Goal: Task Accomplishment & Management: Use online tool/utility

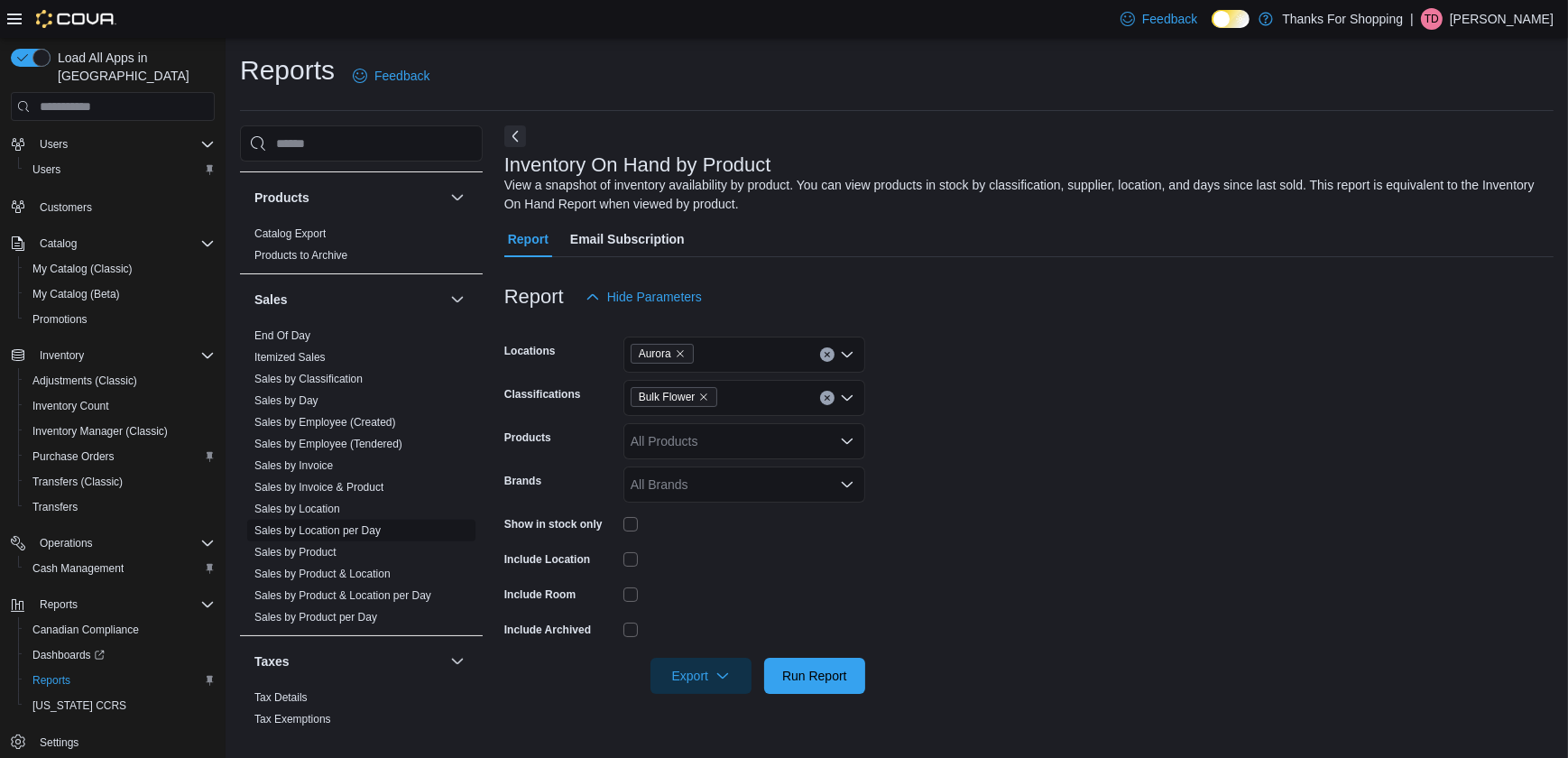
scroll to position [1091, 0]
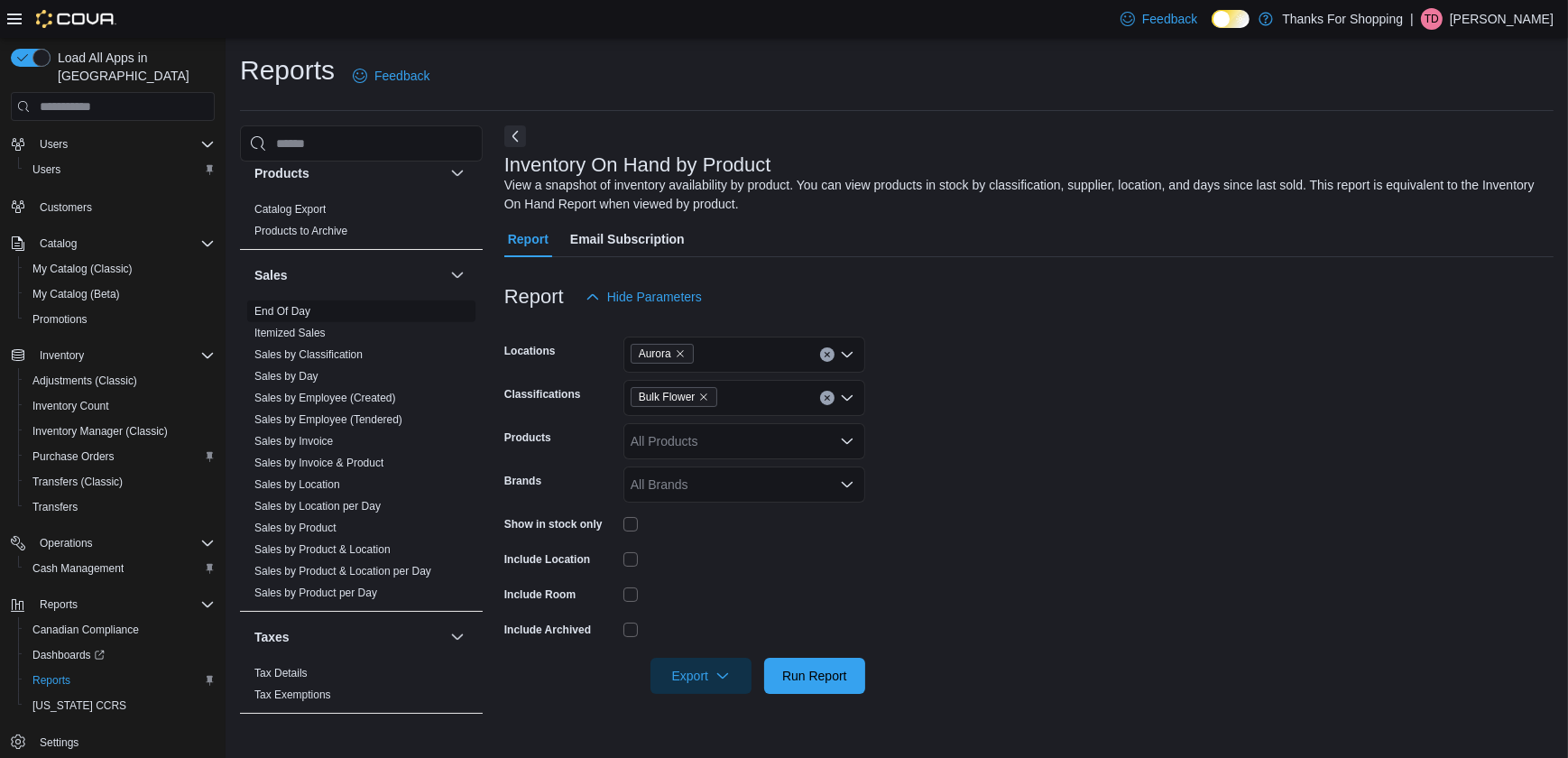
click at [293, 306] on link "End Of Day" at bounding box center [281, 311] width 56 height 12
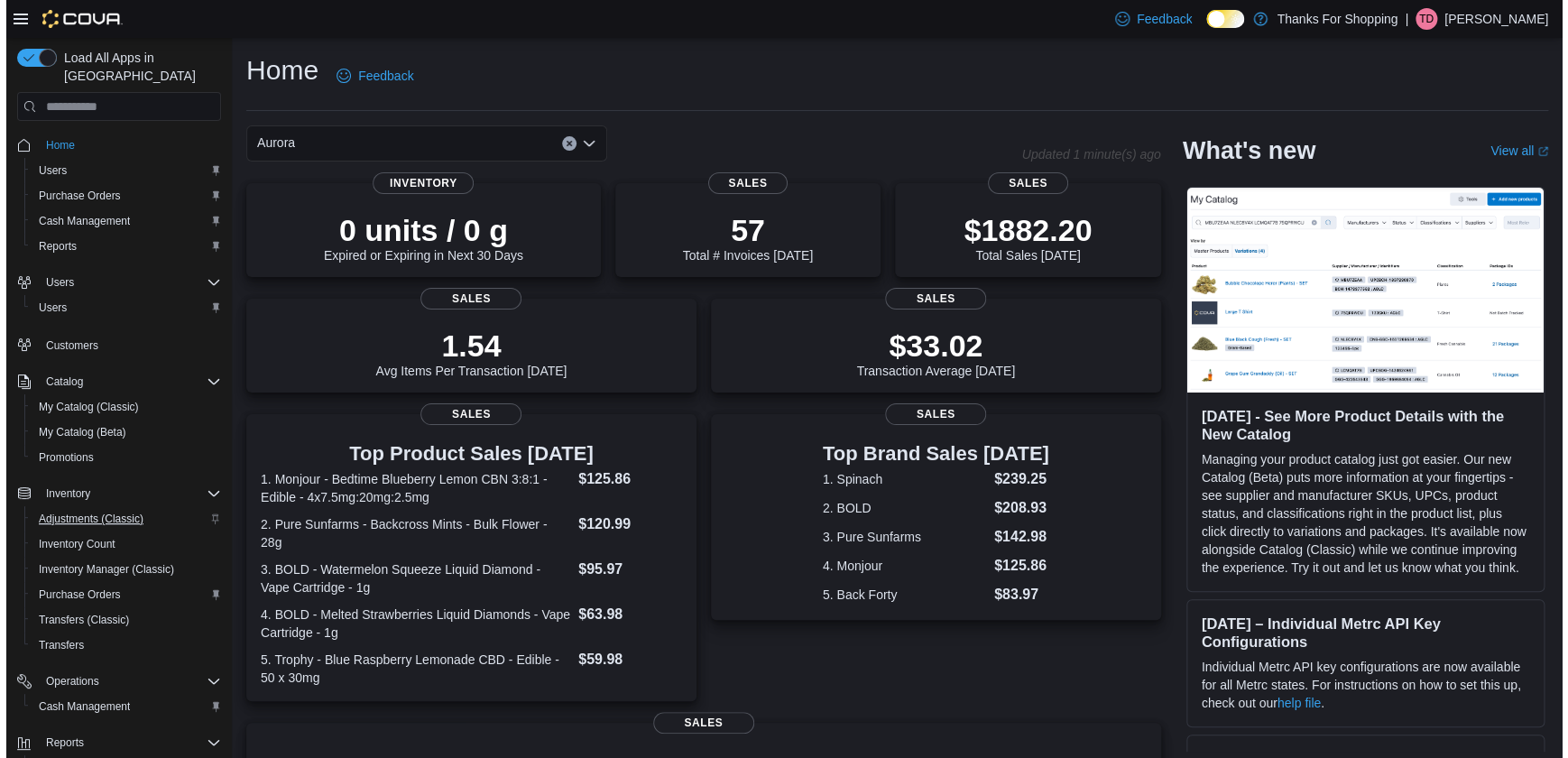
scroll to position [138, 0]
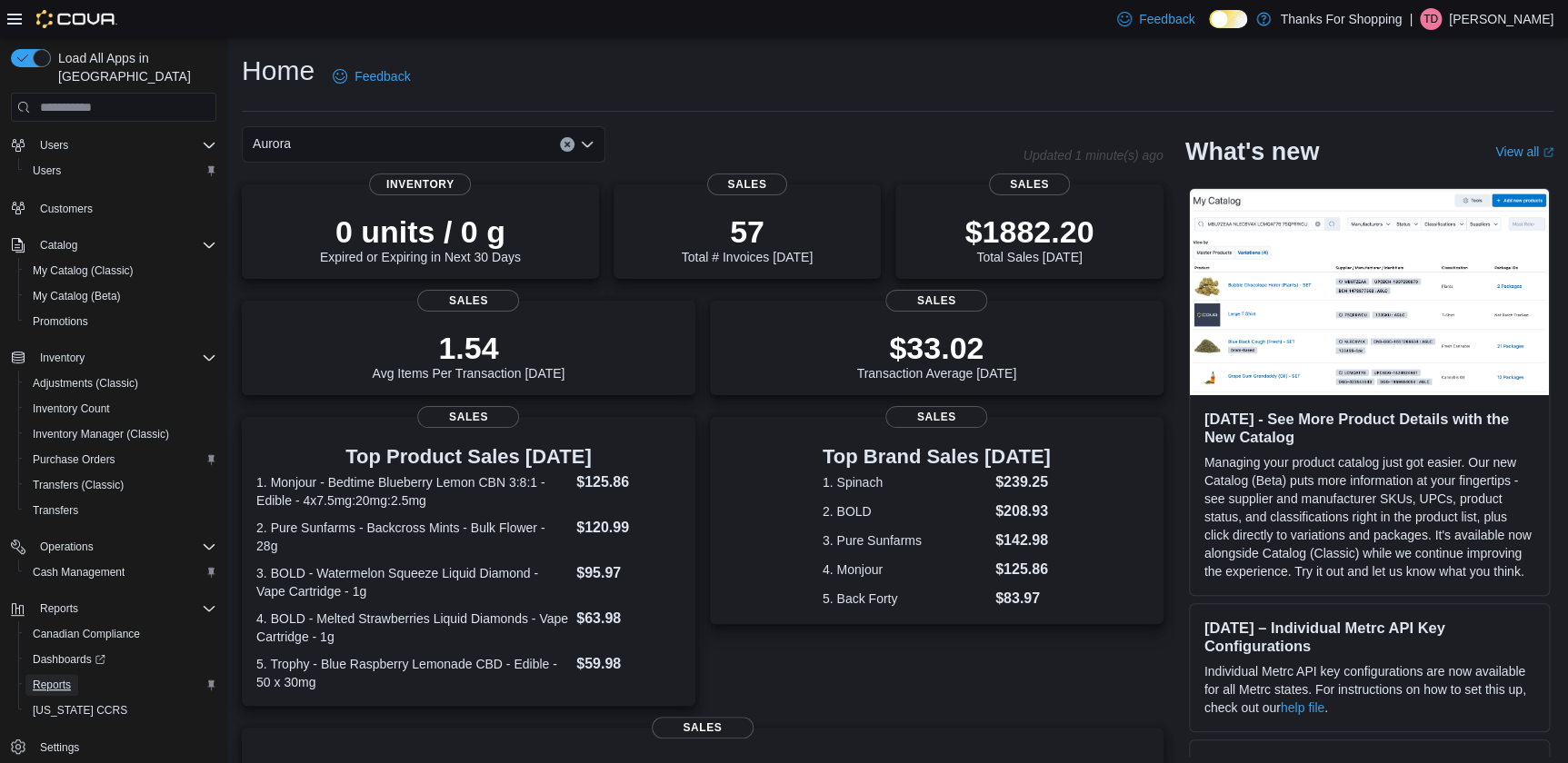
click at [50, 677] on span "Reports" at bounding box center [51, 684] width 38 height 14
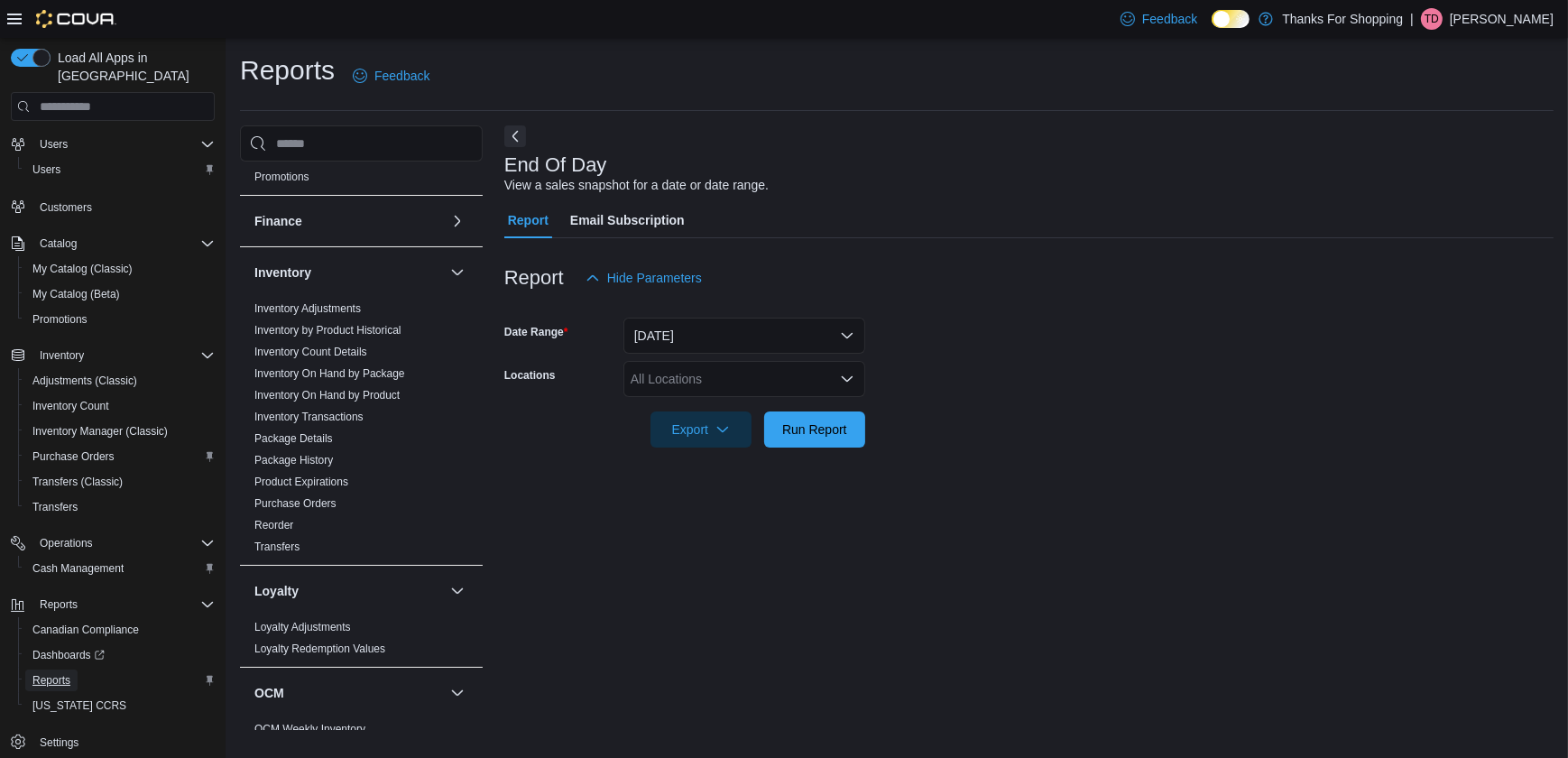
scroll to position [820, 0]
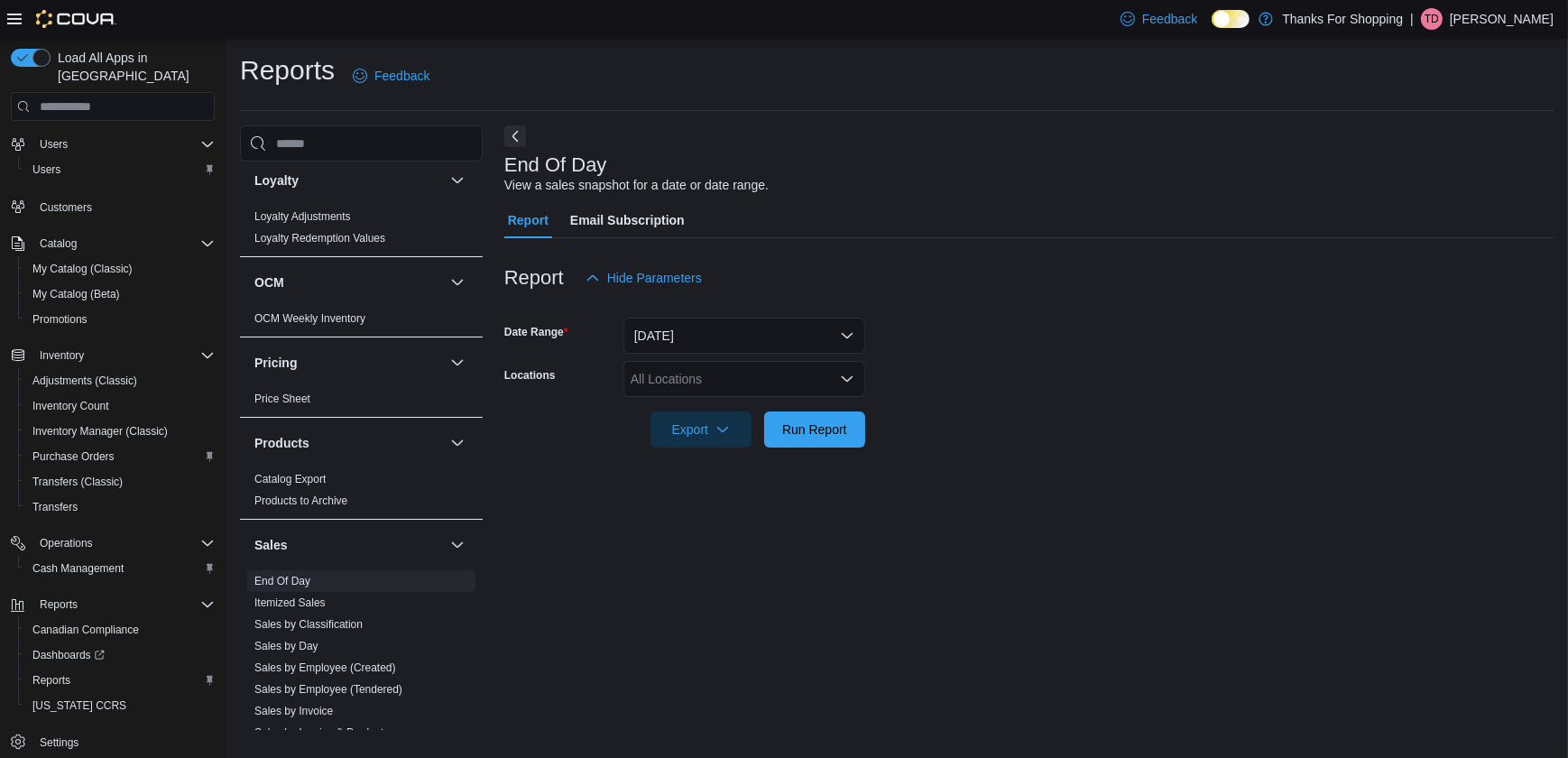
click at [714, 361] on div "All Locations" at bounding box center [744, 379] width 242 height 36
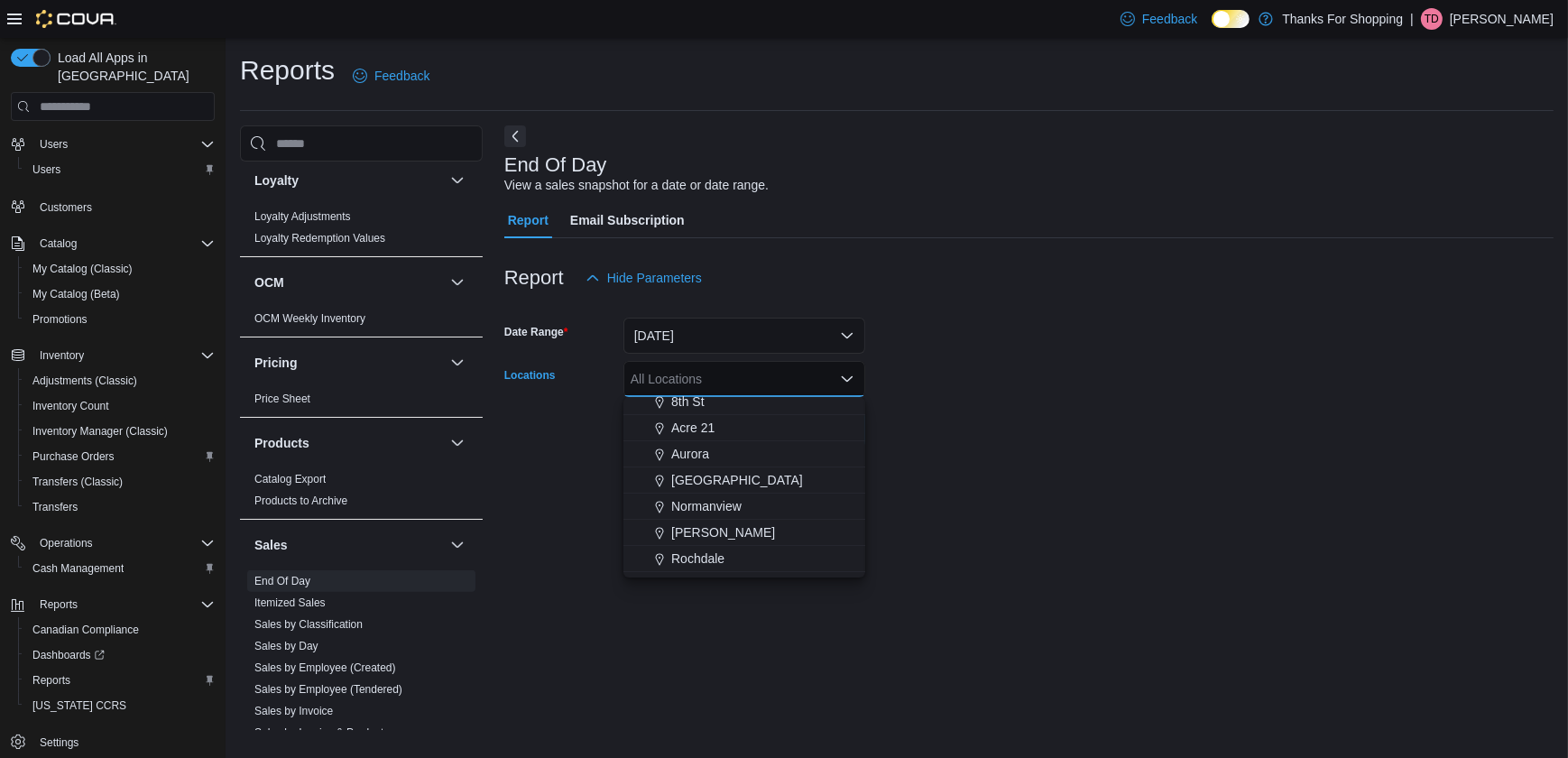
scroll to position [228, 0]
click at [696, 495] on span "Aurora" at bounding box center [690, 496] width 38 height 18
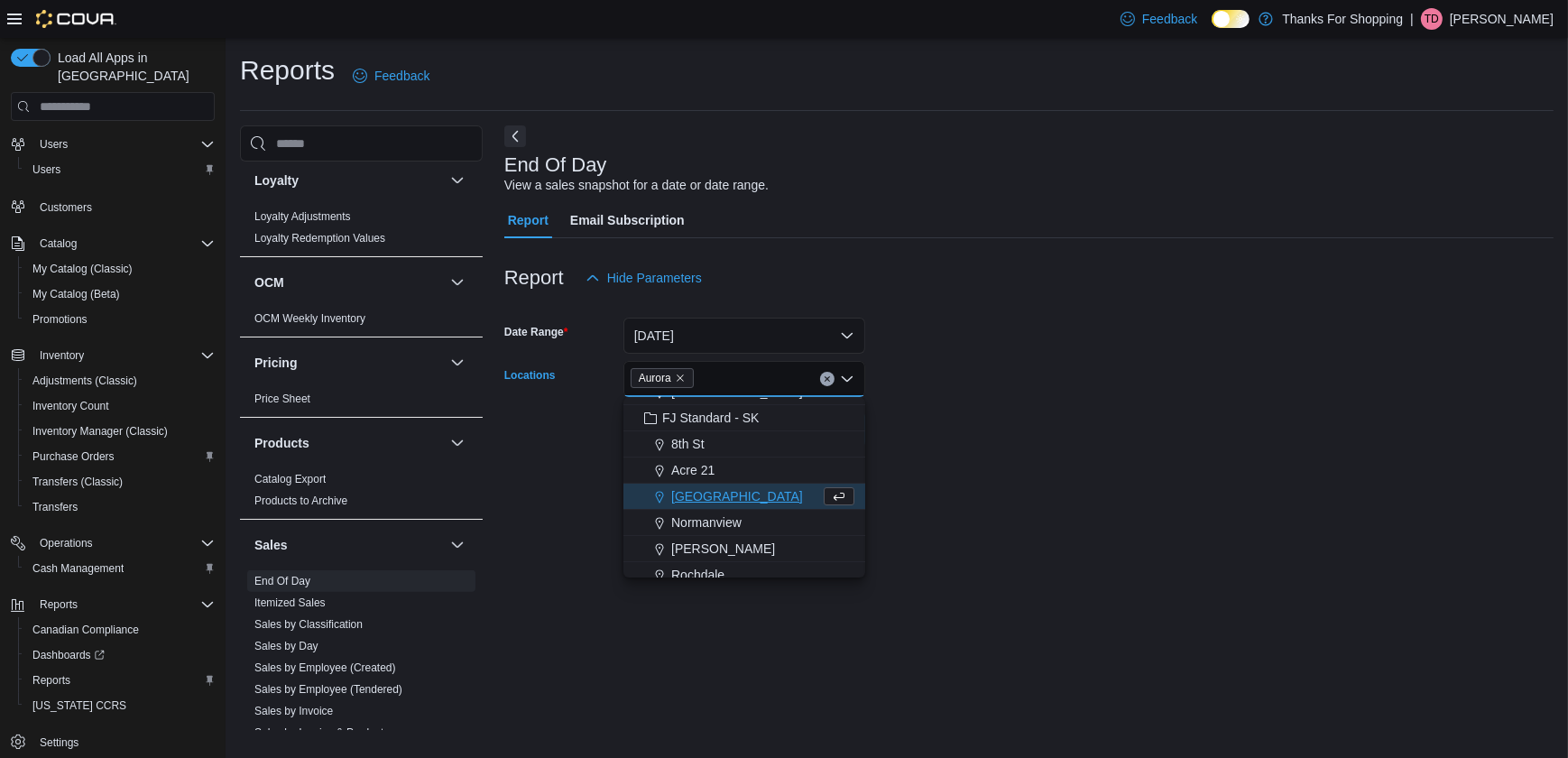
click at [1006, 397] on div at bounding box center [1029, 404] width 1049 height 14
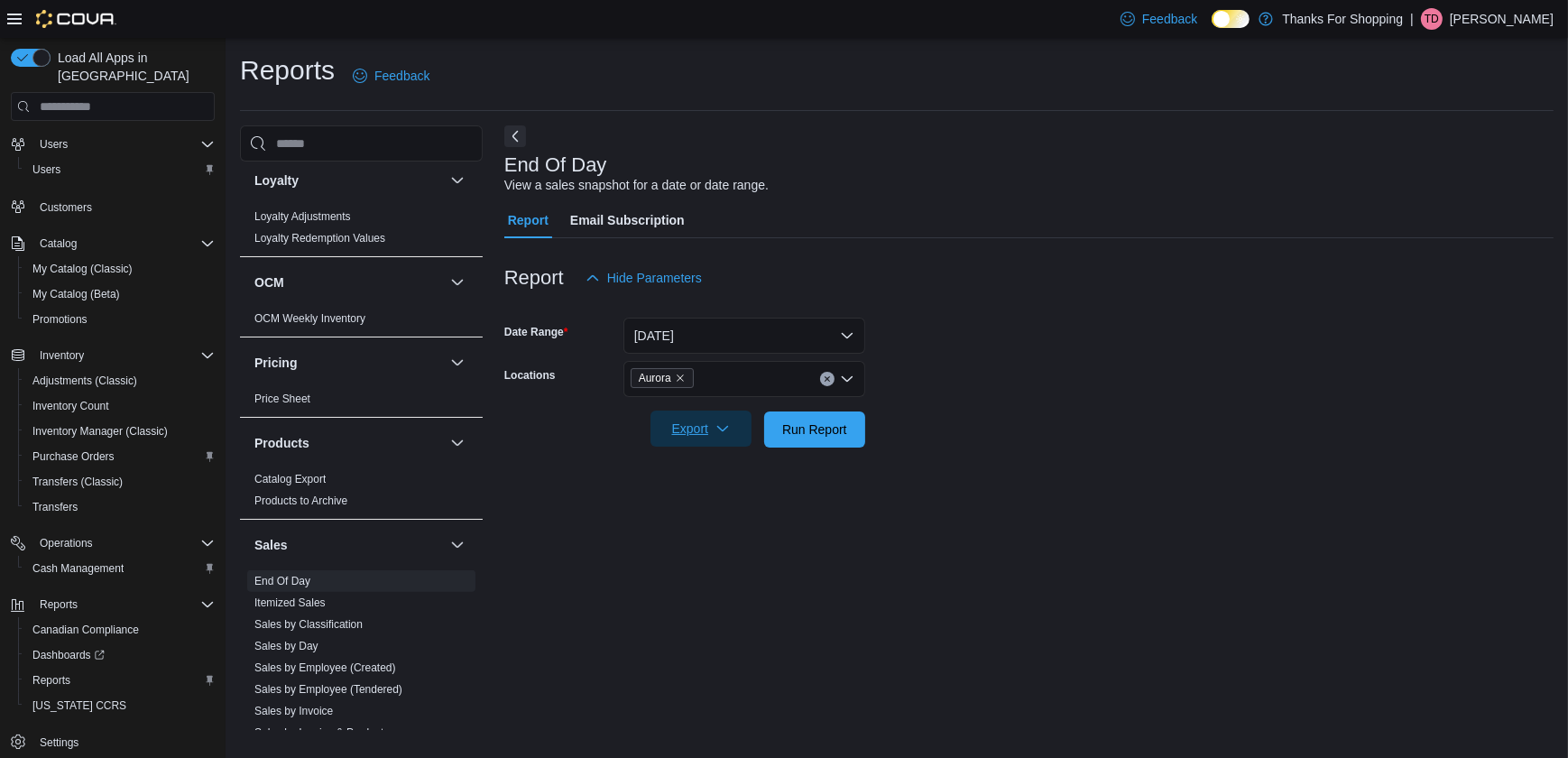
click at [731, 421] on span "Export" at bounding box center [701, 429] width 79 height 36
click at [724, 492] on button "Export to Pdf" at bounding box center [704, 502] width 103 height 36
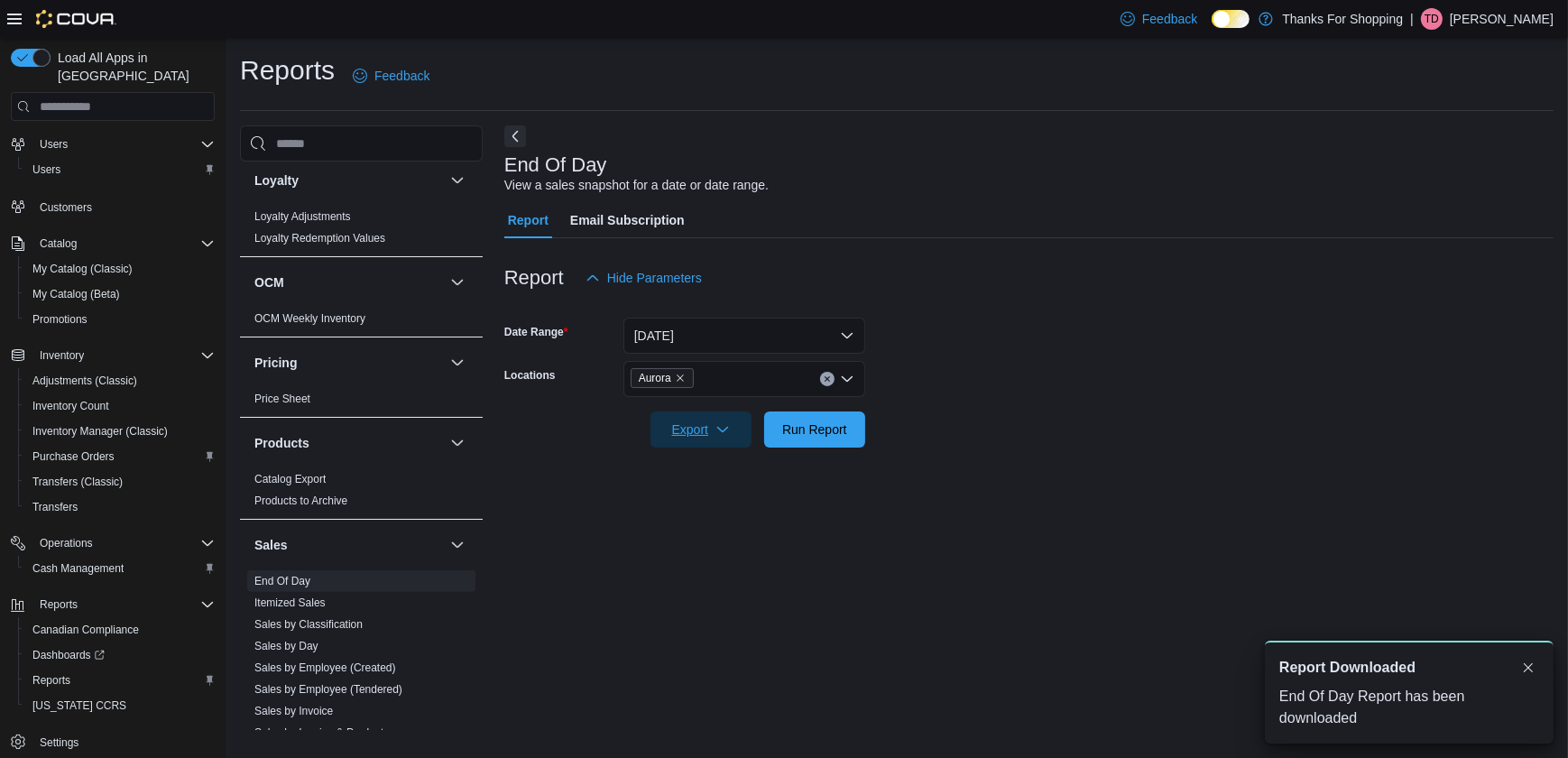
scroll to position [0, 0]
